Goal: Find specific page/section: Find specific page/section

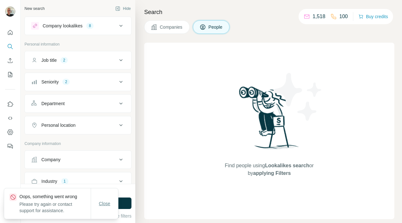
click at [108, 199] on button "Close" at bounding box center [105, 203] width 20 height 11
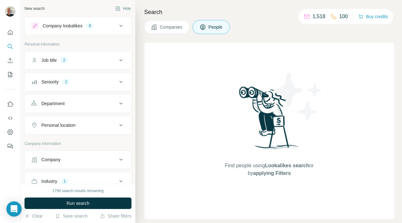
click at [108, 29] on div "Company lookalikes 8" at bounding box center [74, 26] width 86 height 8
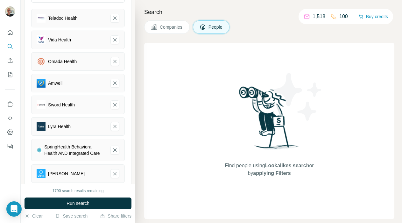
scroll to position [408, 0]
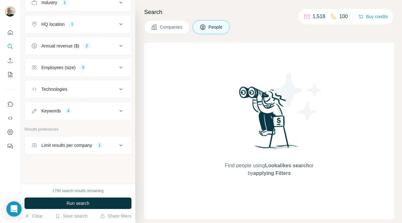
click at [96, 114] on div "Keywords 4" at bounding box center [74, 111] width 86 height 6
